Goal: Task Accomplishment & Management: Manage account settings

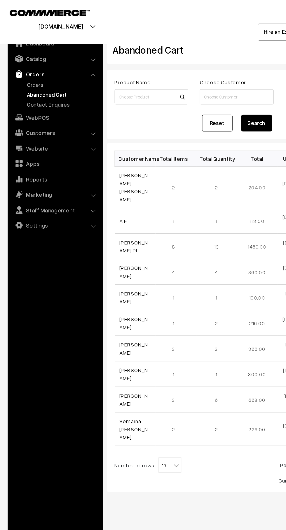
click at [33, 64] on link "Orders" at bounding box center [48, 65] width 58 height 6
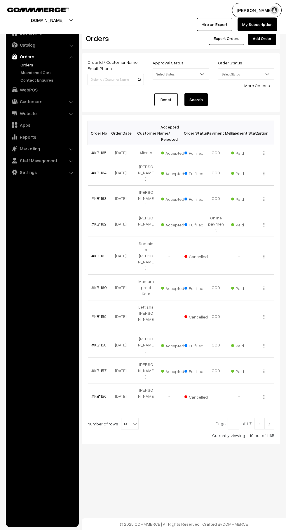
click at [23, 72] on link "Abandoned Cart" at bounding box center [48, 72] width 58 height 6
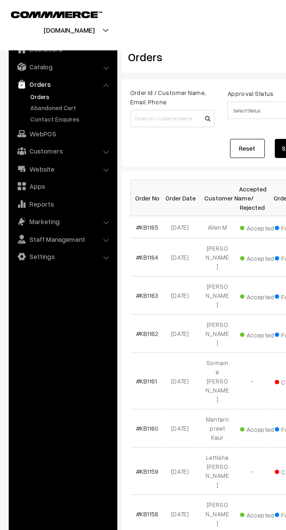
click at [56, 73] on link "Abandoned Cart" at bounding box center [48, 72] width 58 height 6
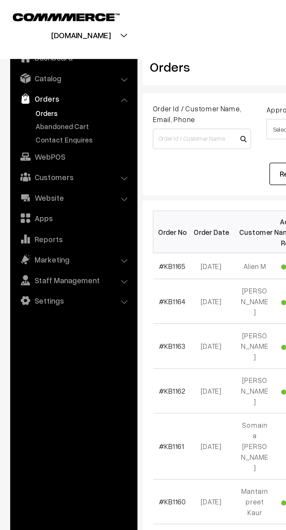
click at [21, 73] on link "Abandoned Cart" at bounding box center [48, 72] width 58 height 6
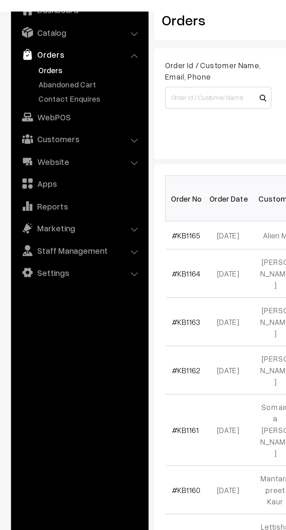
click at [39, 70] on link "Abandoned Cart" at bounding box center [48, 72] width 58 height 6
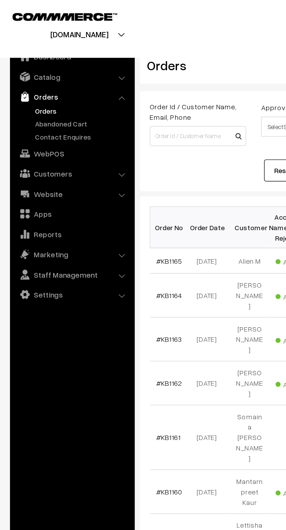
click at [48, 70] on link "Abandoned Cart" at bounding box center [48, 72] width 58 height 6
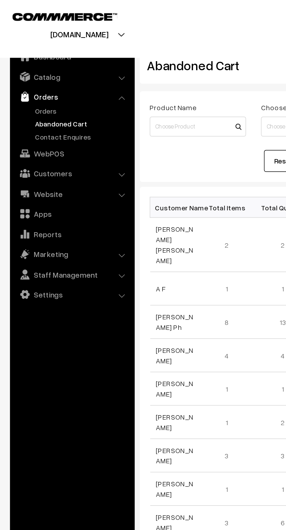
click at [35, 64] on link "Orders" at bounding box center [48, 65] width 58 height 6
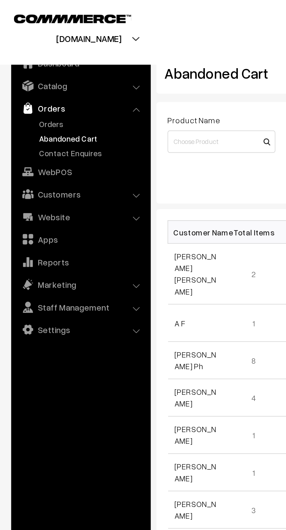
click at [50, 103] on link "Customers" at bounding box center [41, 101] width 69 height 10
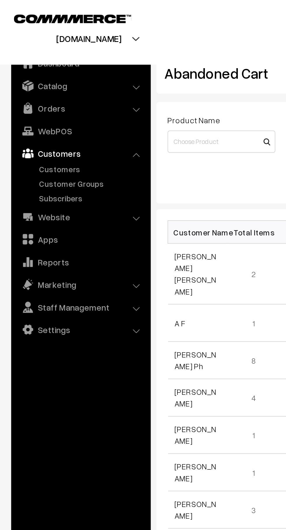
click at [43, 88] on link "Customers" at bounding box center [48, 88] width 58 height 6
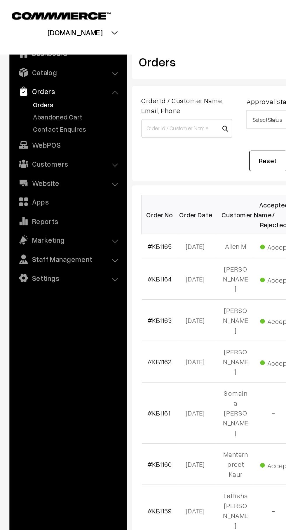
click at [47, 71] on link "Abandoned Cart" at bounding box center [48, 72] width 58 height 6
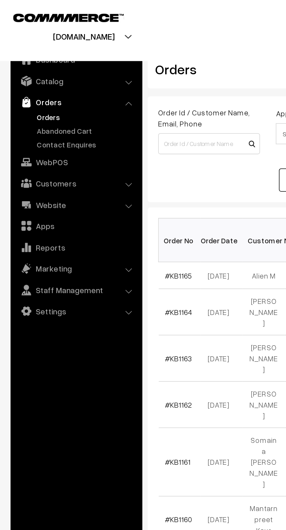
click at [46, 75] on link "Abandoned Cart" at bounding box center [48, 72] width 58 height 6
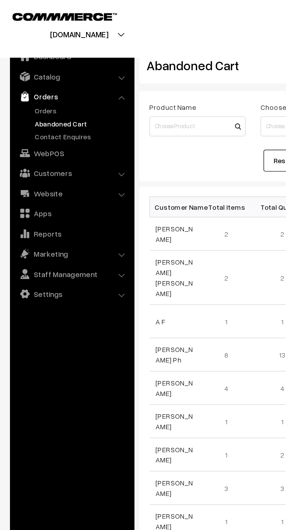
click at [31, 66] on link "Orders" at bounding box center [48, 65] width 58 height 6
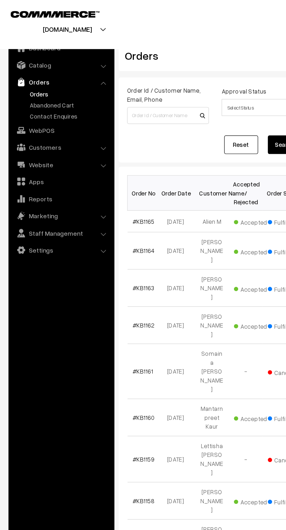
click at [51, 71] on link "Abandoned Cart" at bounding box center [48, 72] width 58 height 6
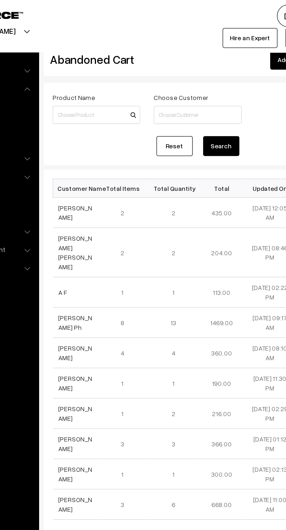
click at [105, 138] on link "Ajijul Shaikh" at bounding box center [102, 136] width 22 height 11
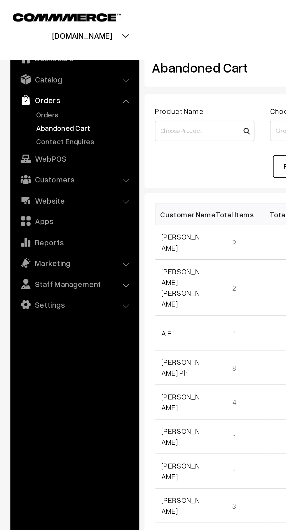
click at [27, 64] on link "Orders" at bounding box center [48, 65] width 58 height 6
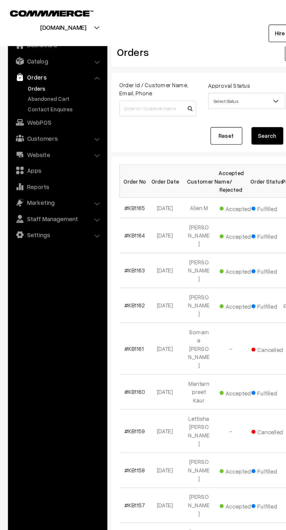
click at [53, 73] on link "Abandoned Cart" at bounding box center [48, 72] width 58 height 6
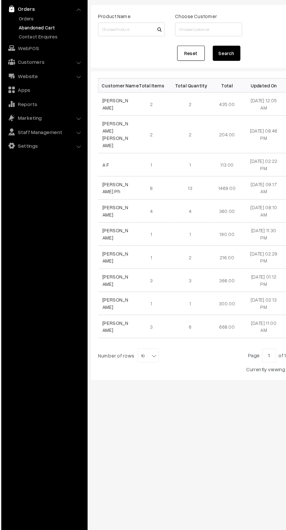
click at [118, 135] on td "Ajijul Shaikh" at bounding box center [103, 137] width 31 height 20
click at [103, 137] on link "[PERSON_NAME]" at bounding box center [102, 136] width 22 height 11
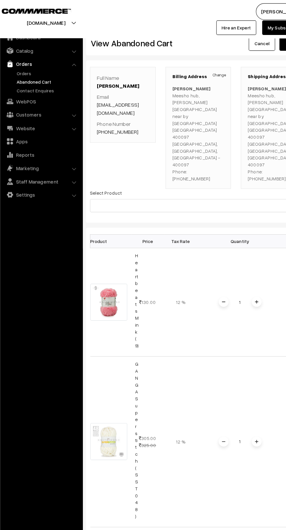
click at [38, 66] on link "Orders" at bounding box center [48, 65] width 58 height 6
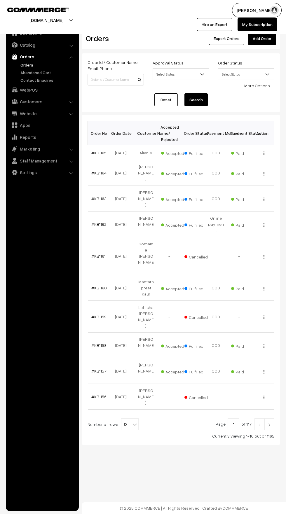
click at [55, 71] on link "Abandoned Cart" at bounding box center [48, 72] width 58 height 6
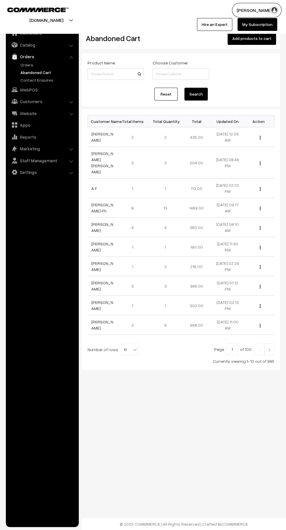
click at [108, 137] on link "[PERSON_NAME]" at bounding box center [102, 136] width 22 height 11
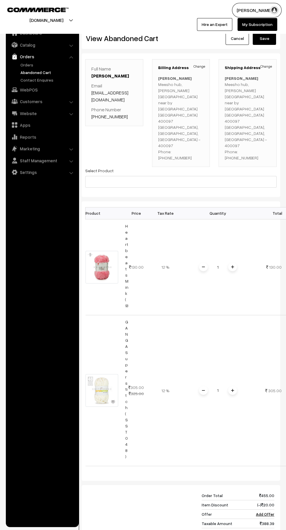
click at [68, 450] on ul "Dashboard Catalog" at bounding box center [42, 275] width 73 height 504
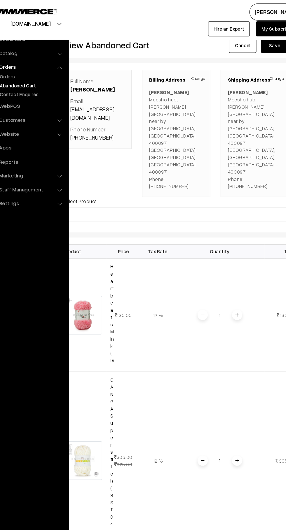
scroll to position [0, 17]
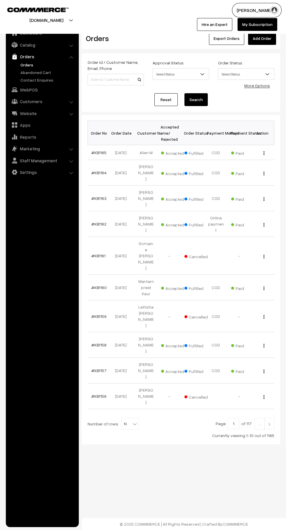
click at [56, 70] on link "Abandoned Cart" at bounding box center [48, 72] width 58 height 6
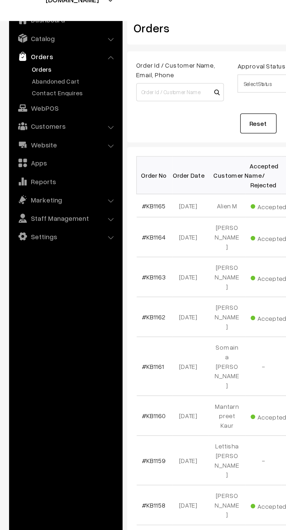
click at [22, 70] on link "Abandoned Cart" at bounding box center [48, 72] width 58 height 6
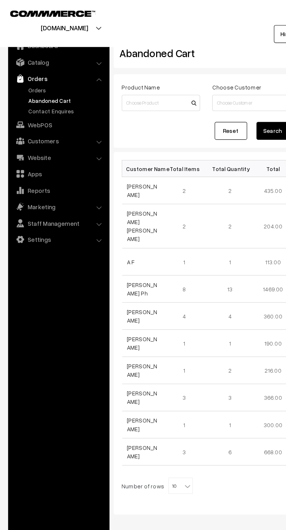
click at [24, 102] on link "Customers" at bounding box center [41, 101] width 69 height 10
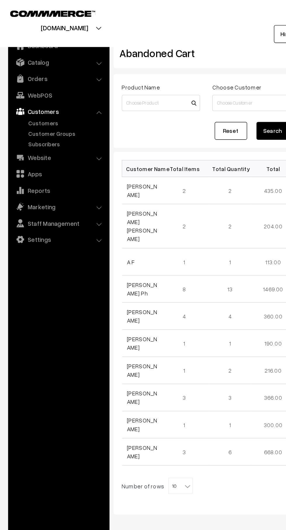
click at [19, 86] on link "Customers" at bounding box center [48, 88] width 58 height 6
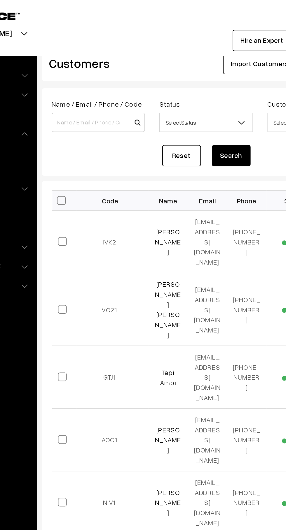
click at [155, 147] on link "[PERSON_NAME]" at bounding box center [158, 146] width 16 height 17
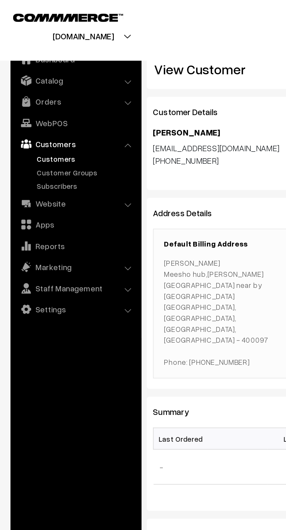
click at [20, 56] on link "Orders" at bounding box center [41, 56] width 69 height 10
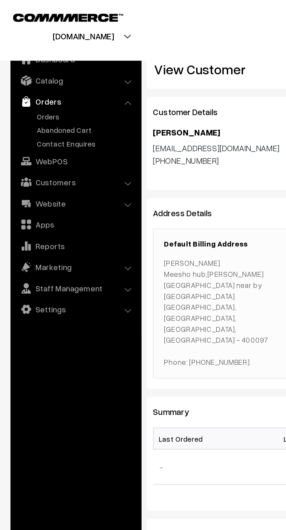
click at [51, 79] on link "Contact Enquires" at bounding box center [48, 80] width 58 height 6
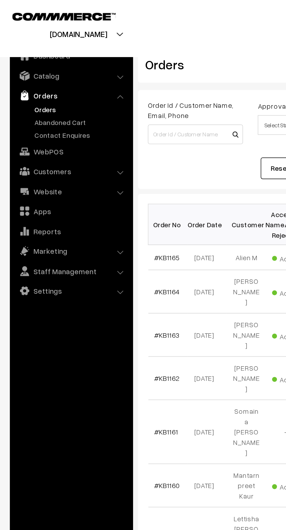
click at [28, 72] on link "Abandoned Cart" at bounding box center [48, 72] width 58 height 6
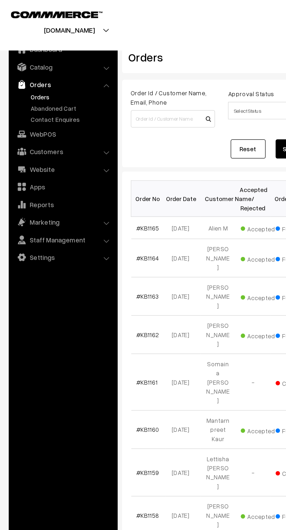
click at [50, 71] on link "Abandoned Cart" at bounding box center [48, 72] width 58 height 6
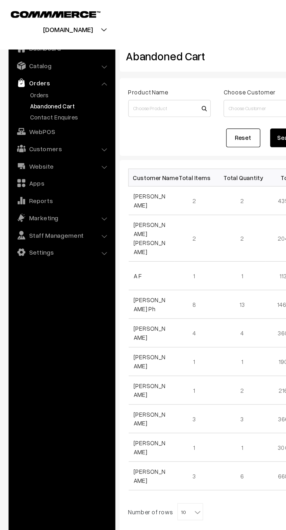
click at [19, 66] on link "Orders" at bounding box center [48, 65] width 58 height 6
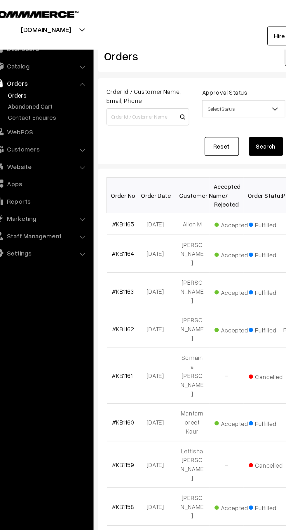
click at [54, 73] on link "Abandoned Cart" at bounding box center [48, 72] width 58 height 6
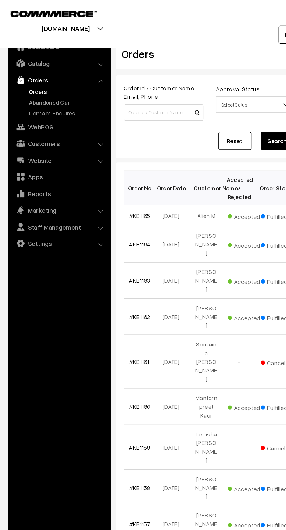
click at [57, 72] on link "Abandoned Cart" at bounding box center [48, 72] width 58 height 6
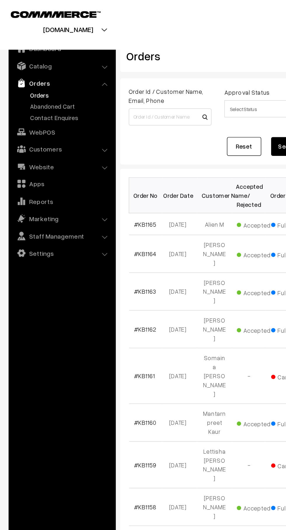
click at [52, 74] on link "Abandoned Cart" at bounding box center [48, 72] width 58 height 6
